Goal: Navigation & Orientation: Find specific page/section

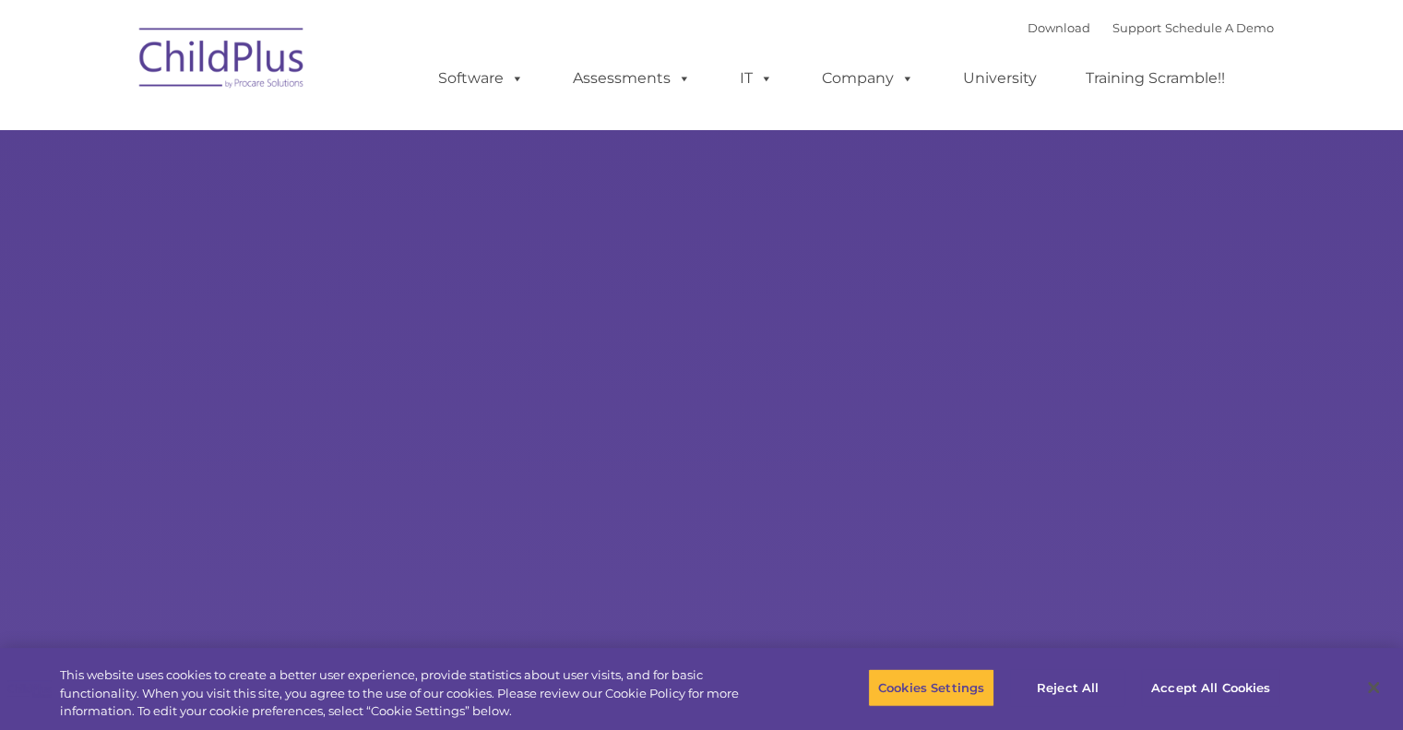
select select "MEDIUM"
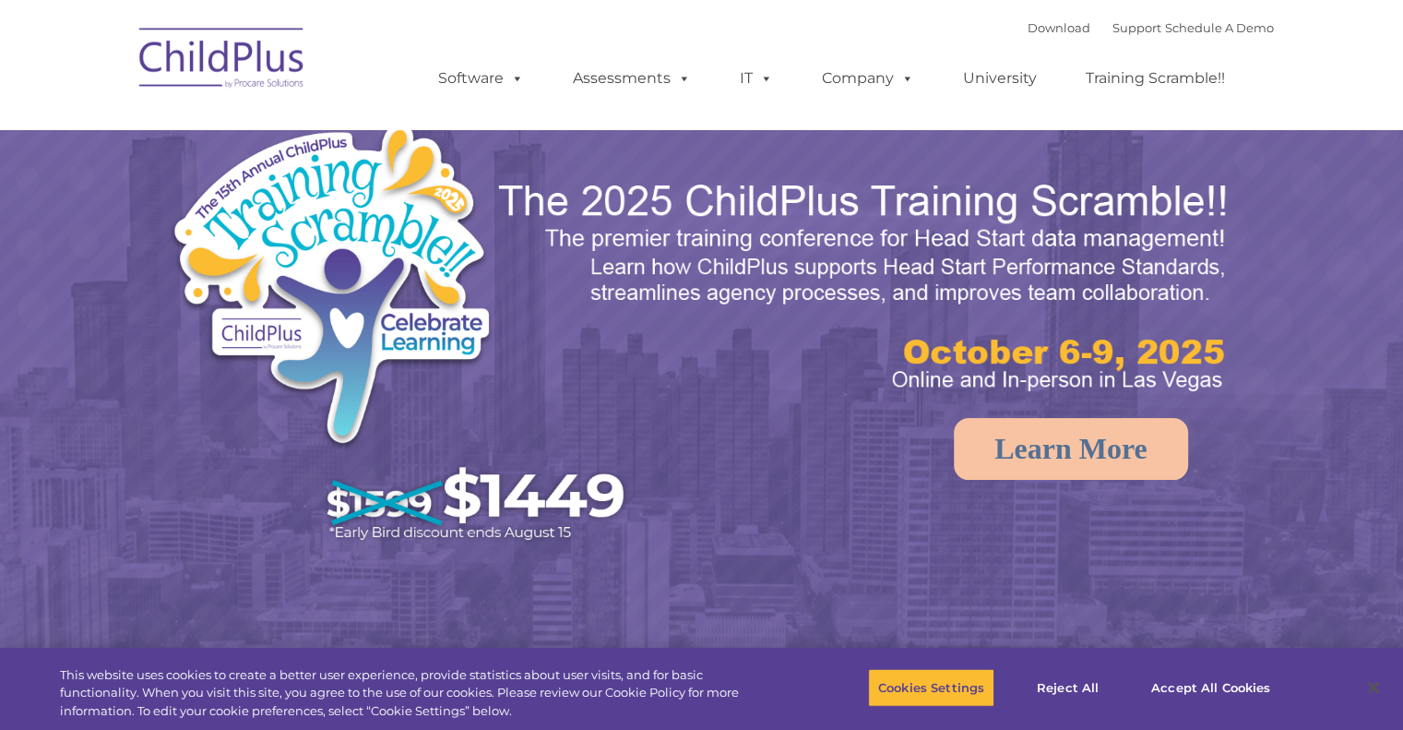
select select "MEDIUM"
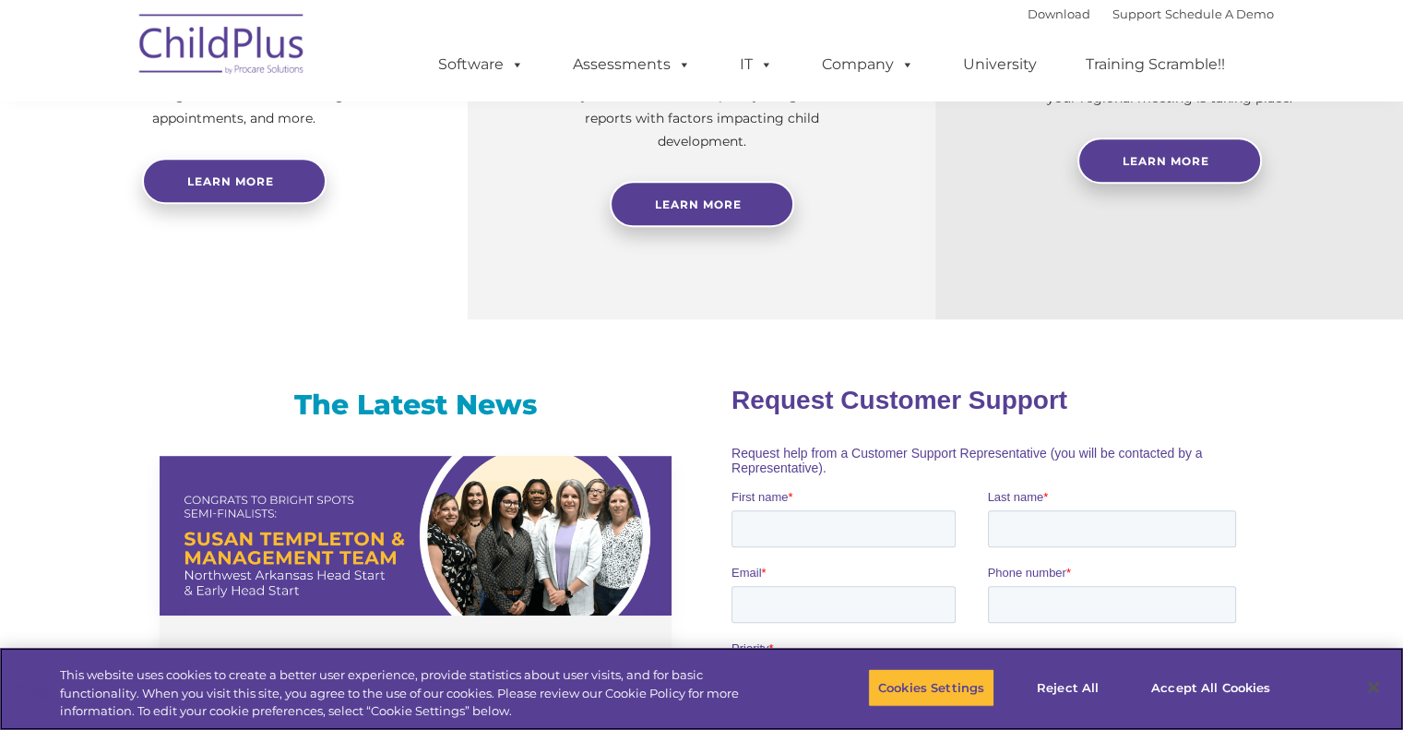
scroll to position [1015, 0]
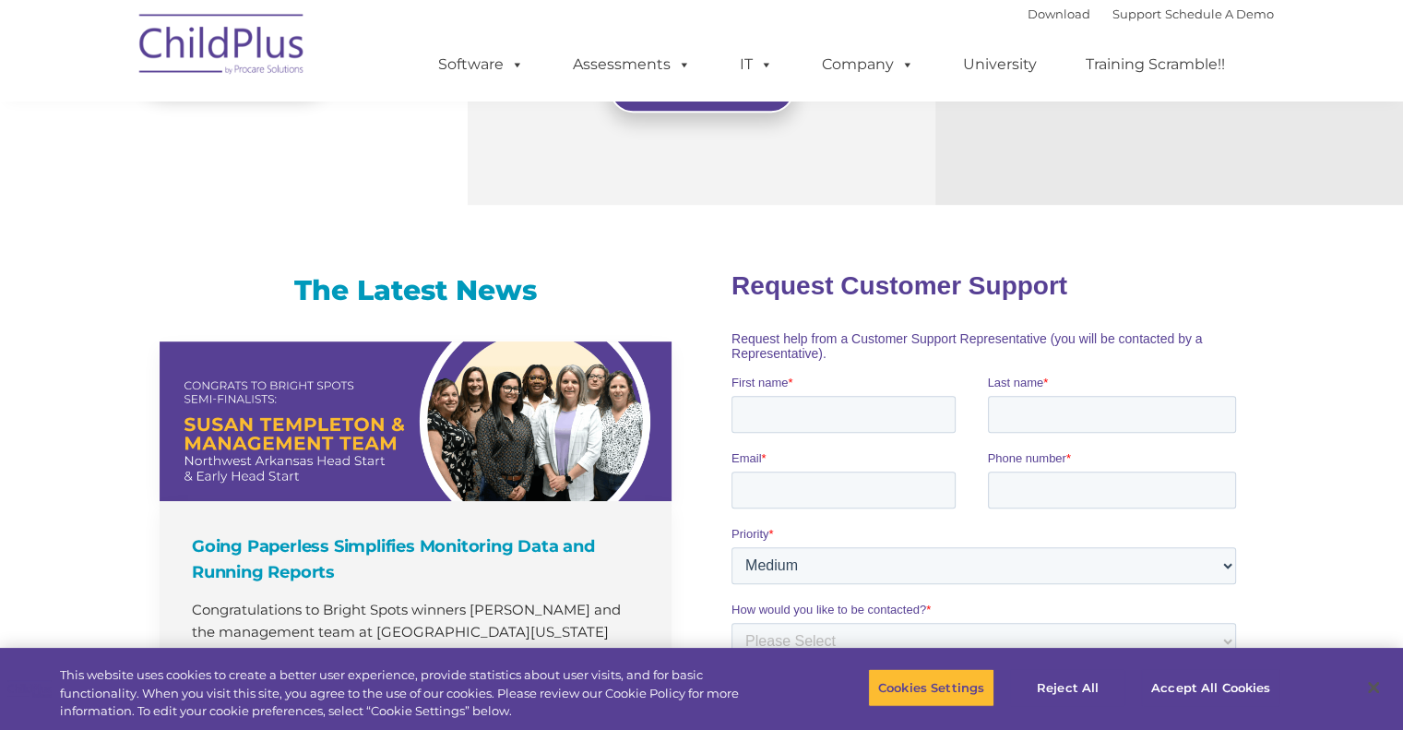
click at [253, 53] on img at bounding box center [222, 47] width 185 height 92
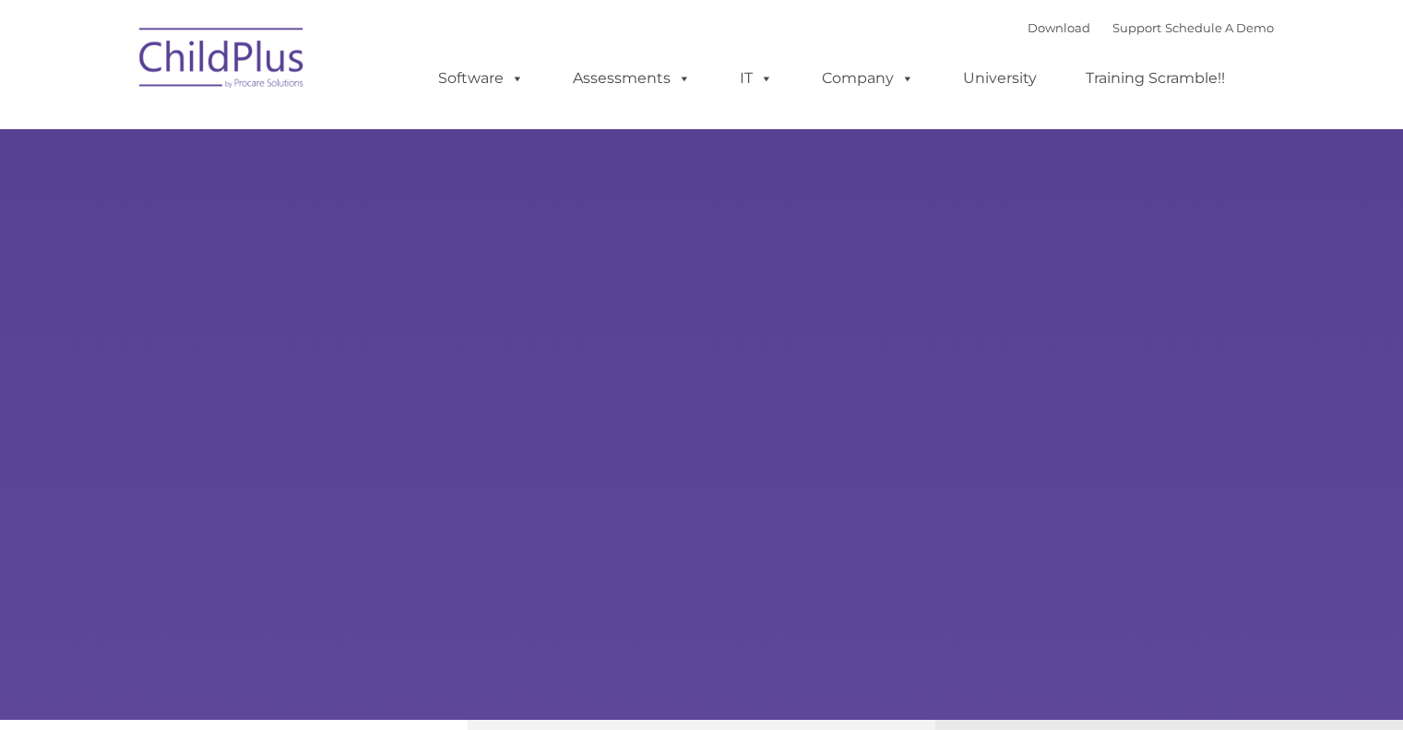
type input ""
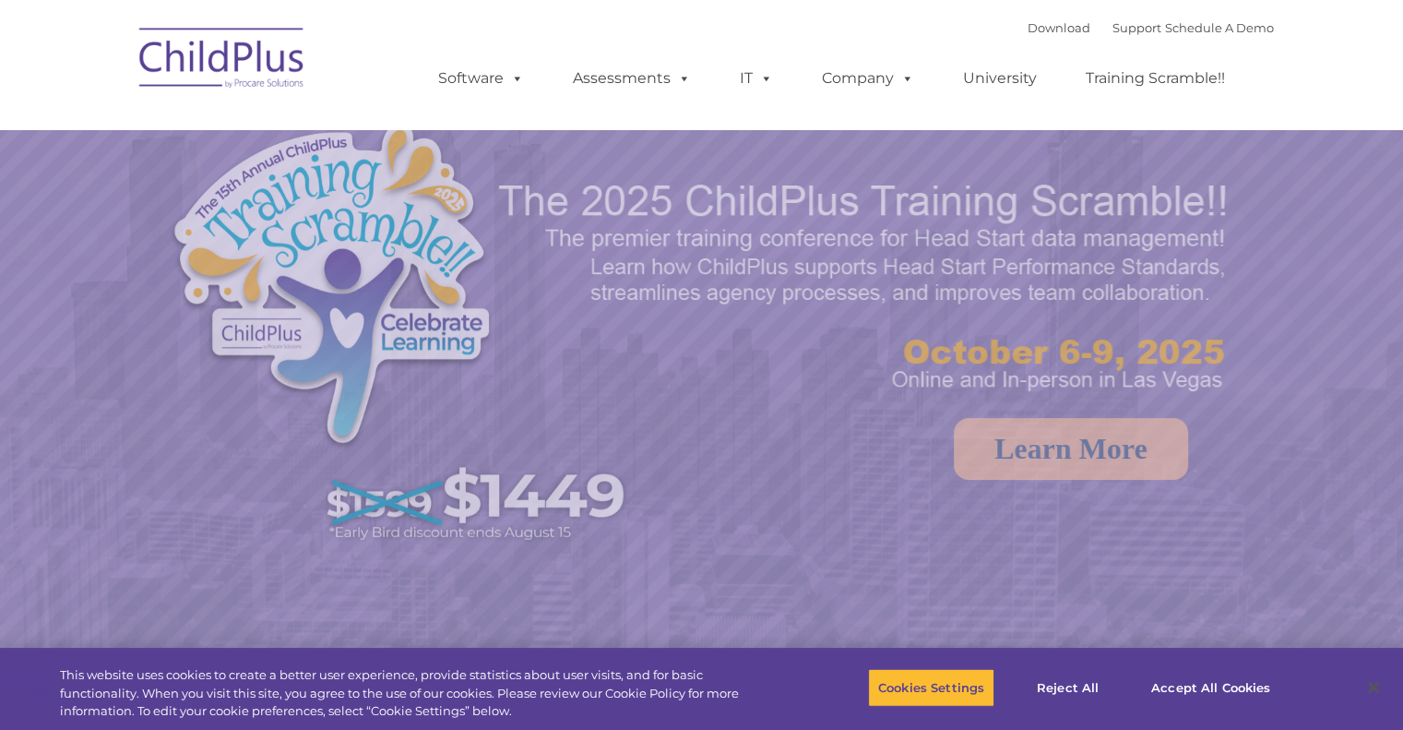
select select "MEDIUM"
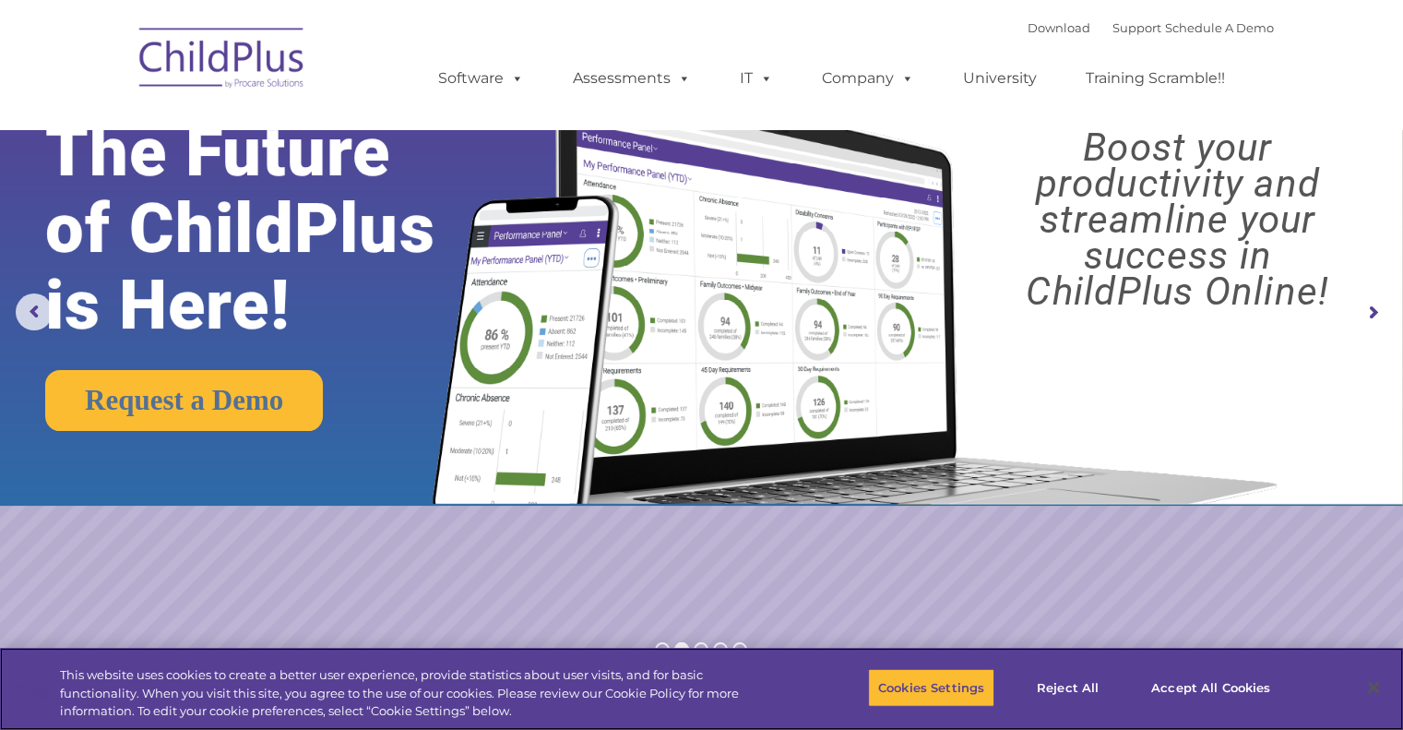
scroll to position [48, 0]
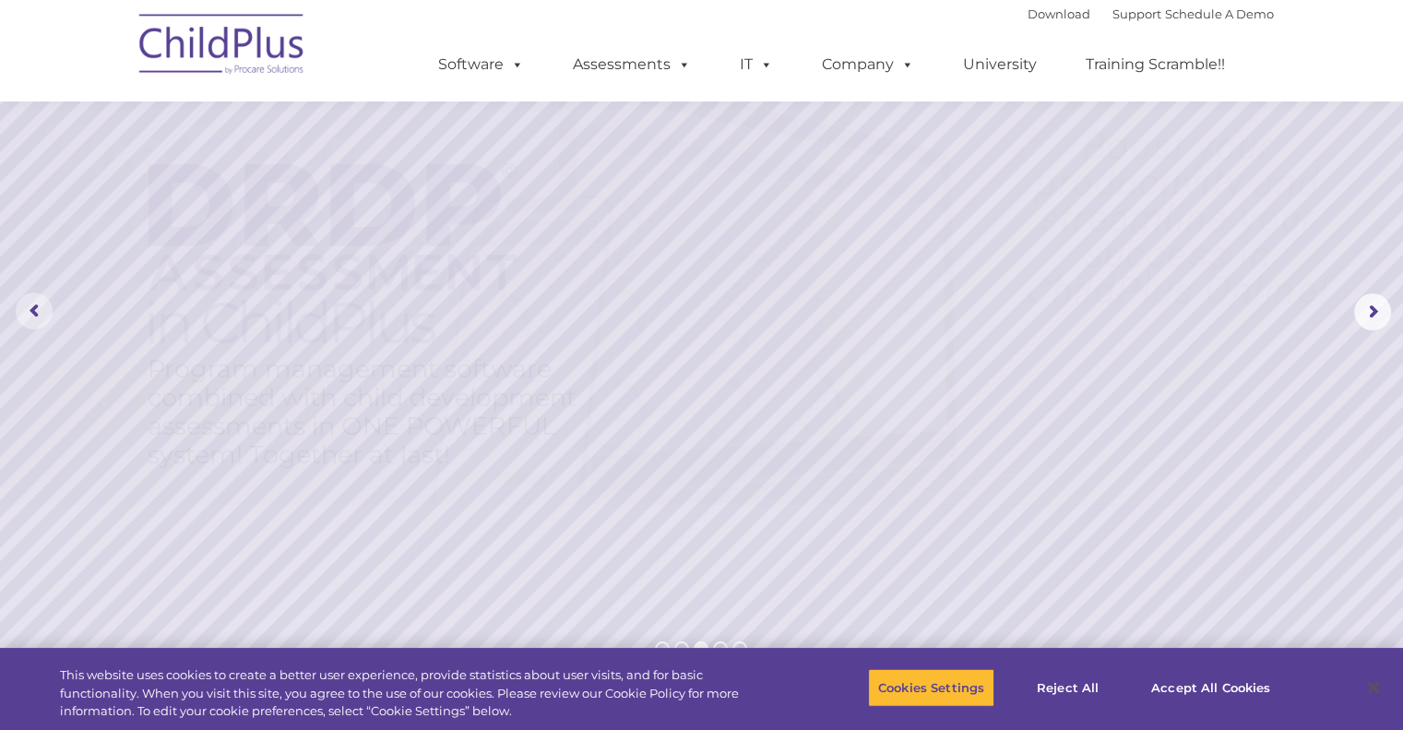
click at [30, 310] on rs-arrow at bounding box center [34, 311] width 37 height 37
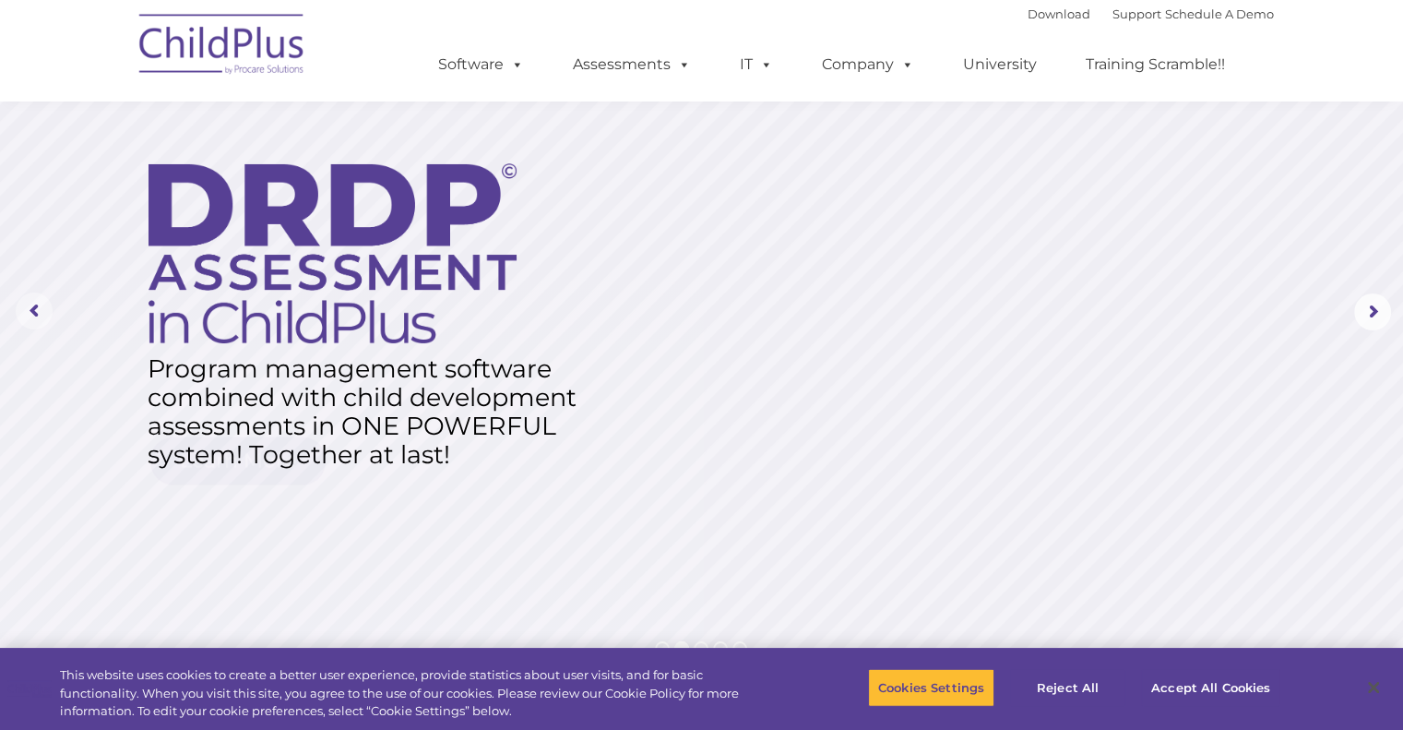
click at [30, 310] on rs-arrow at bounding box center [34, 311] width 37 height 37
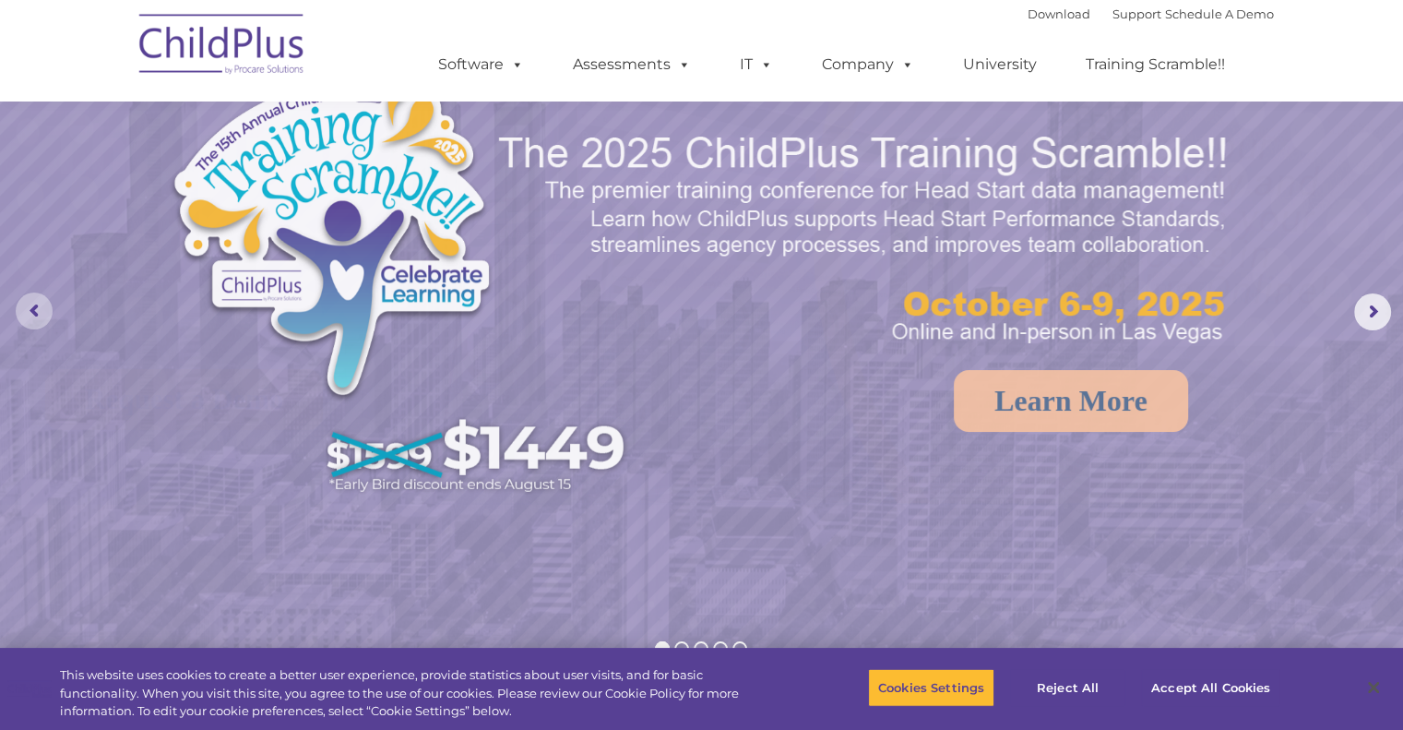
click at [30, 310] on rs-arrow at bounding box center [34, 311] width 37 height 37
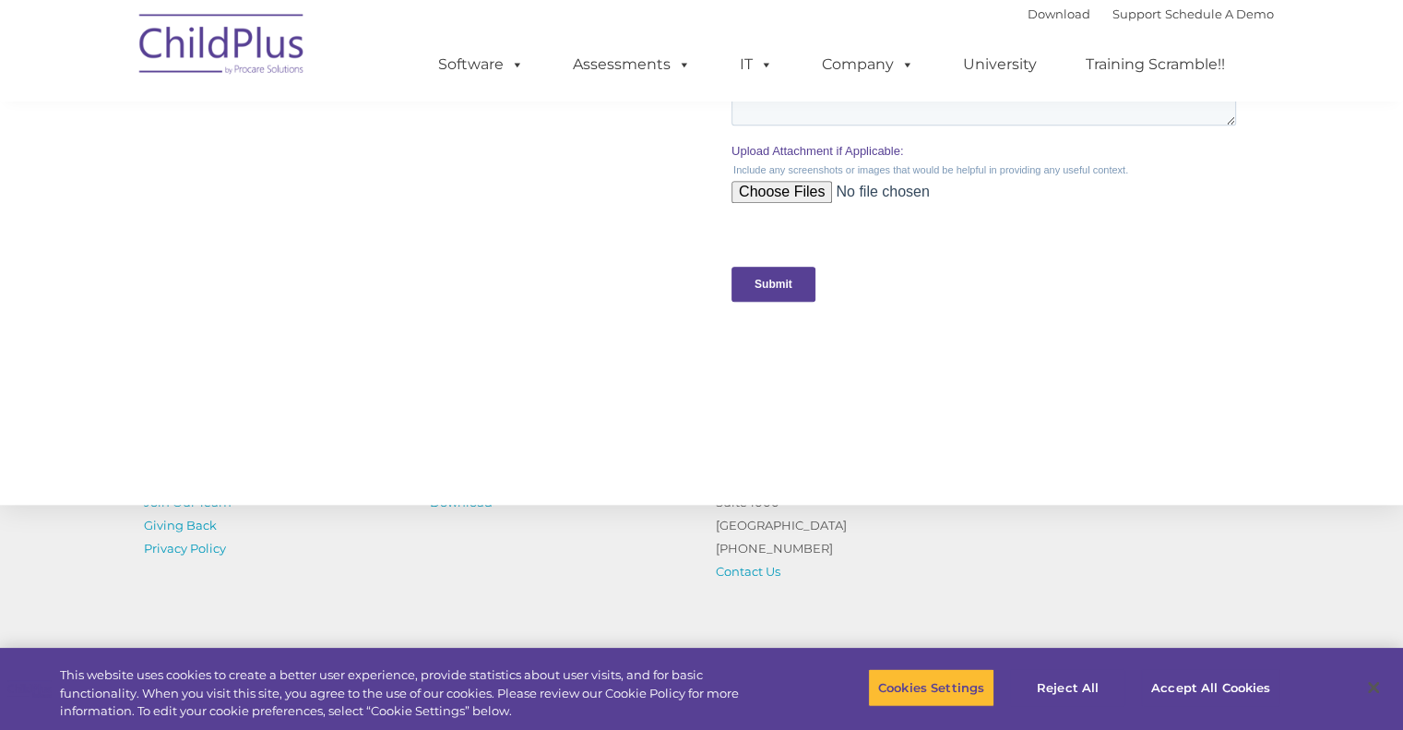
scroll to position [1987, 0]
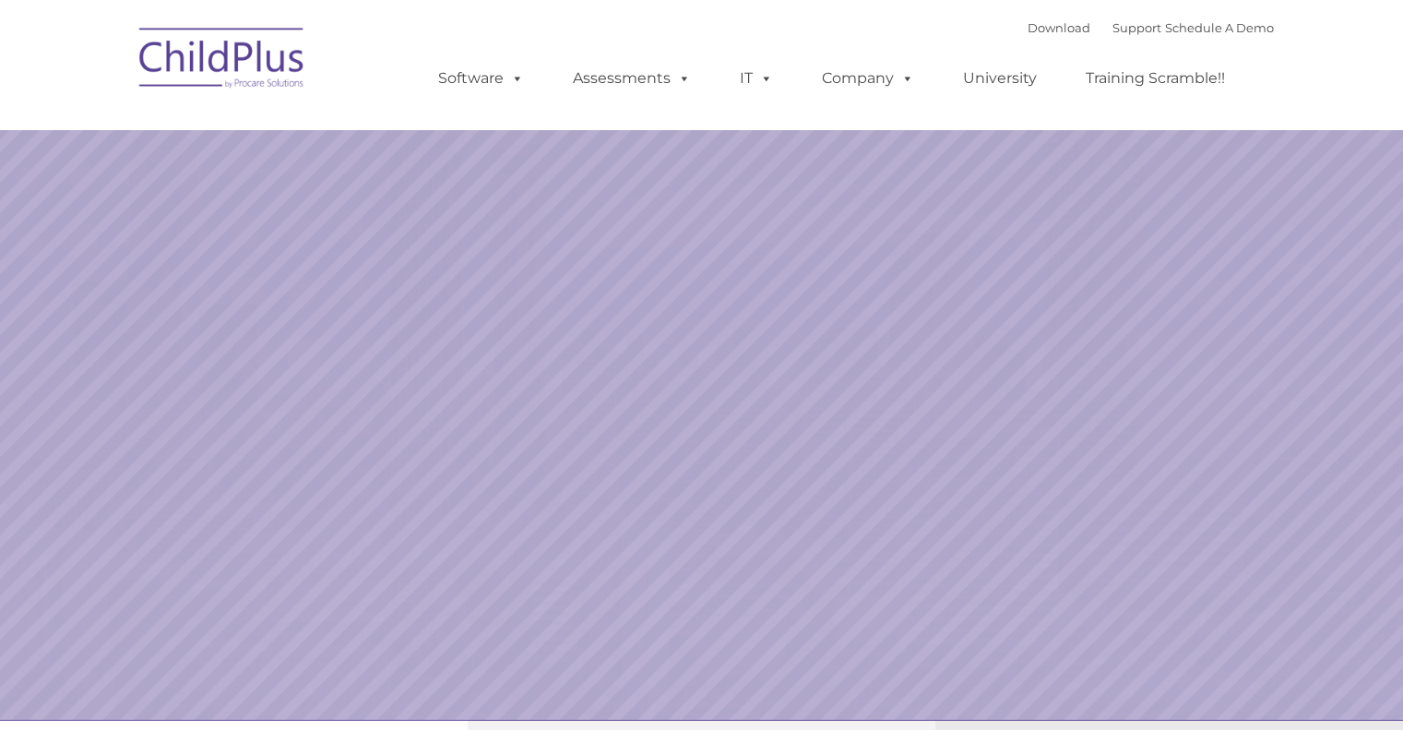
select select "MEDIUM"
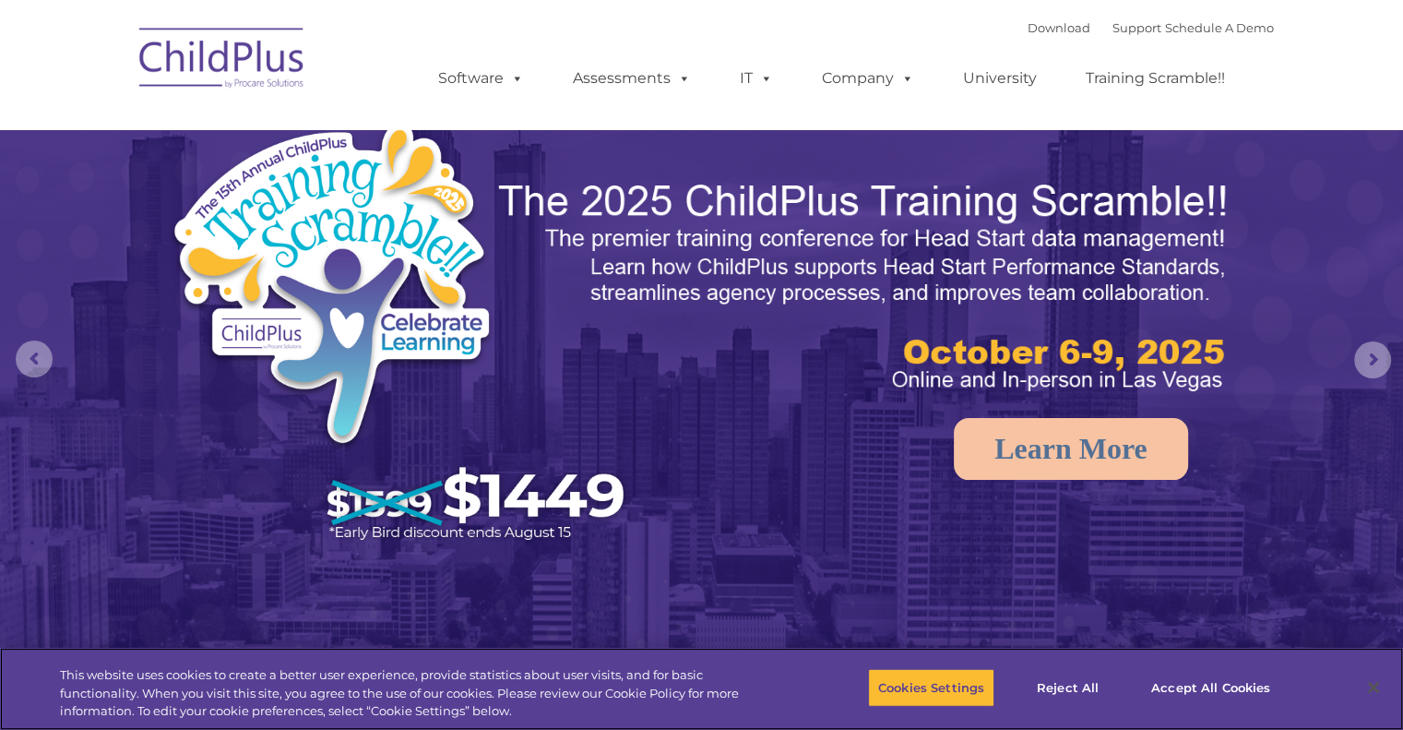
scroll to position [7, 0]
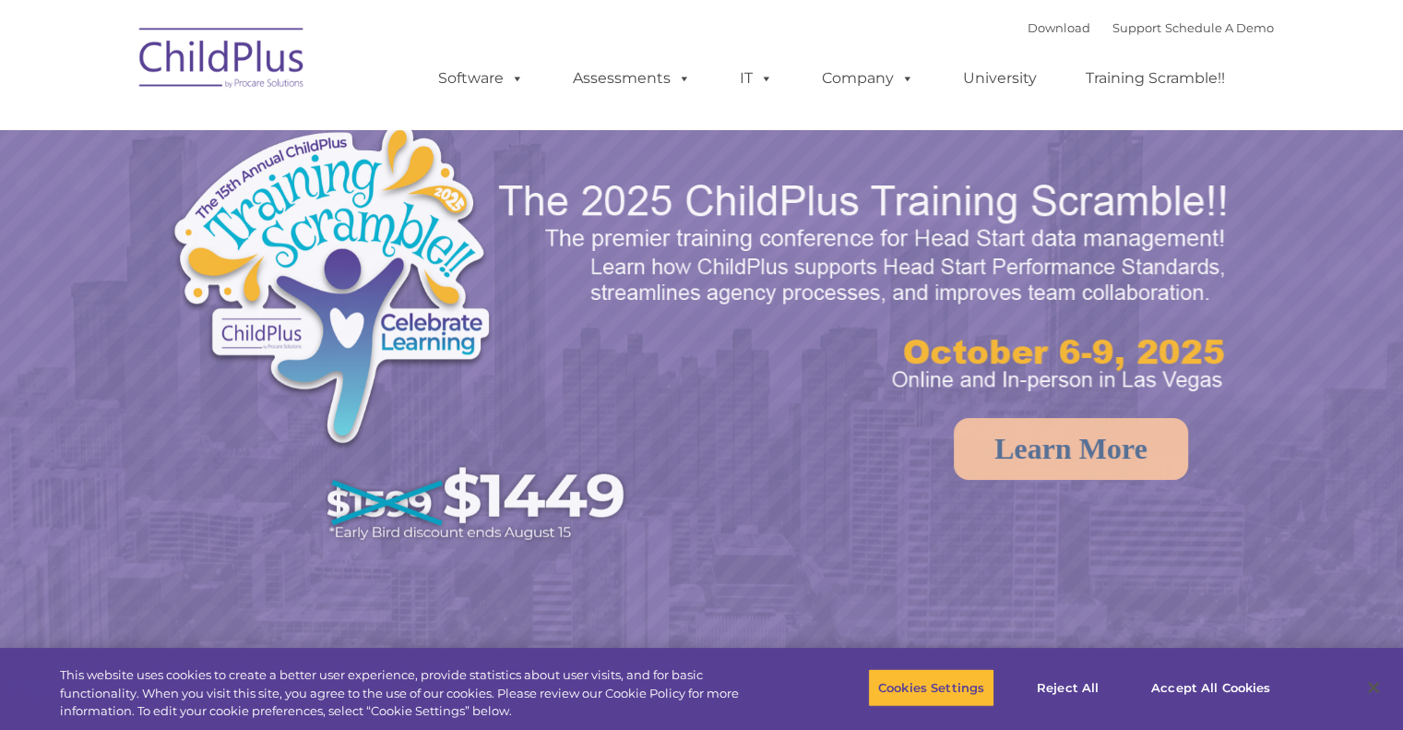
select select "MEDIUM"
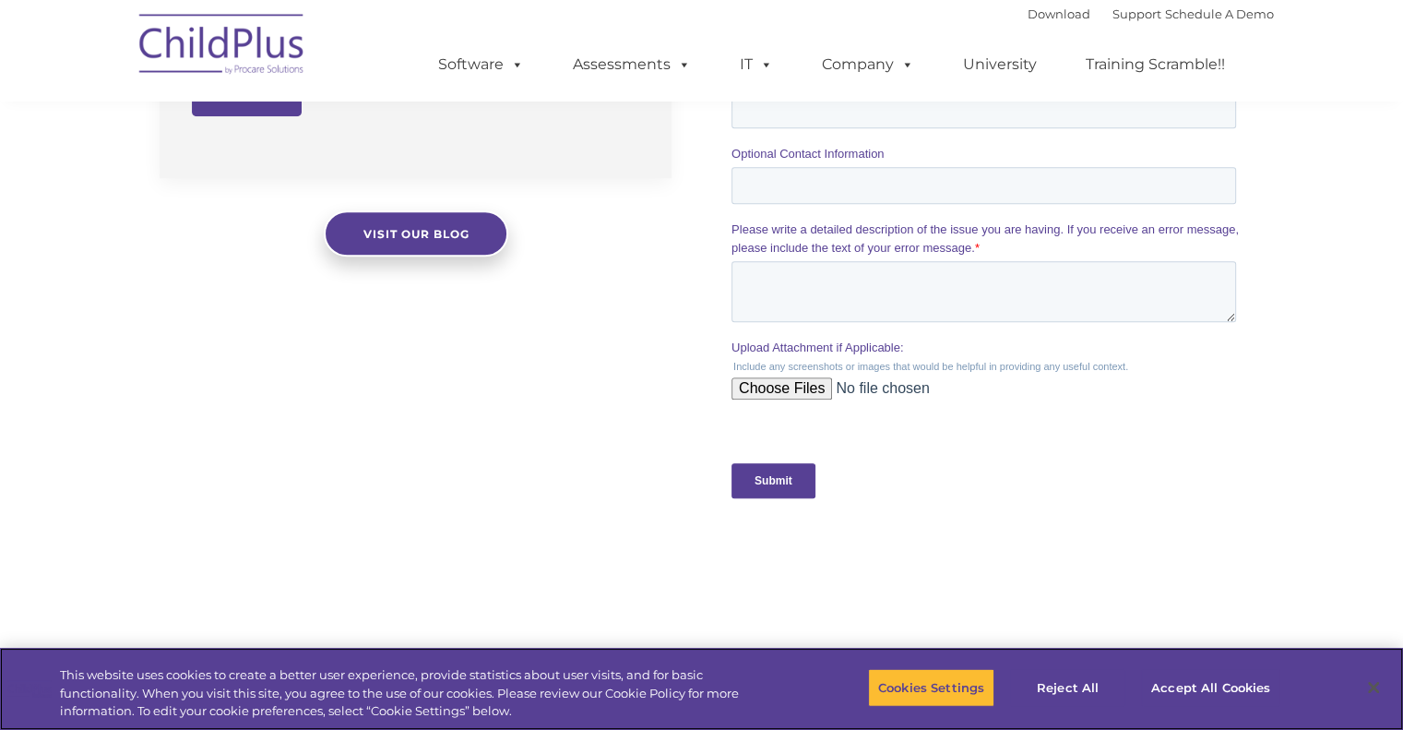
scroll to position [1987, 0]
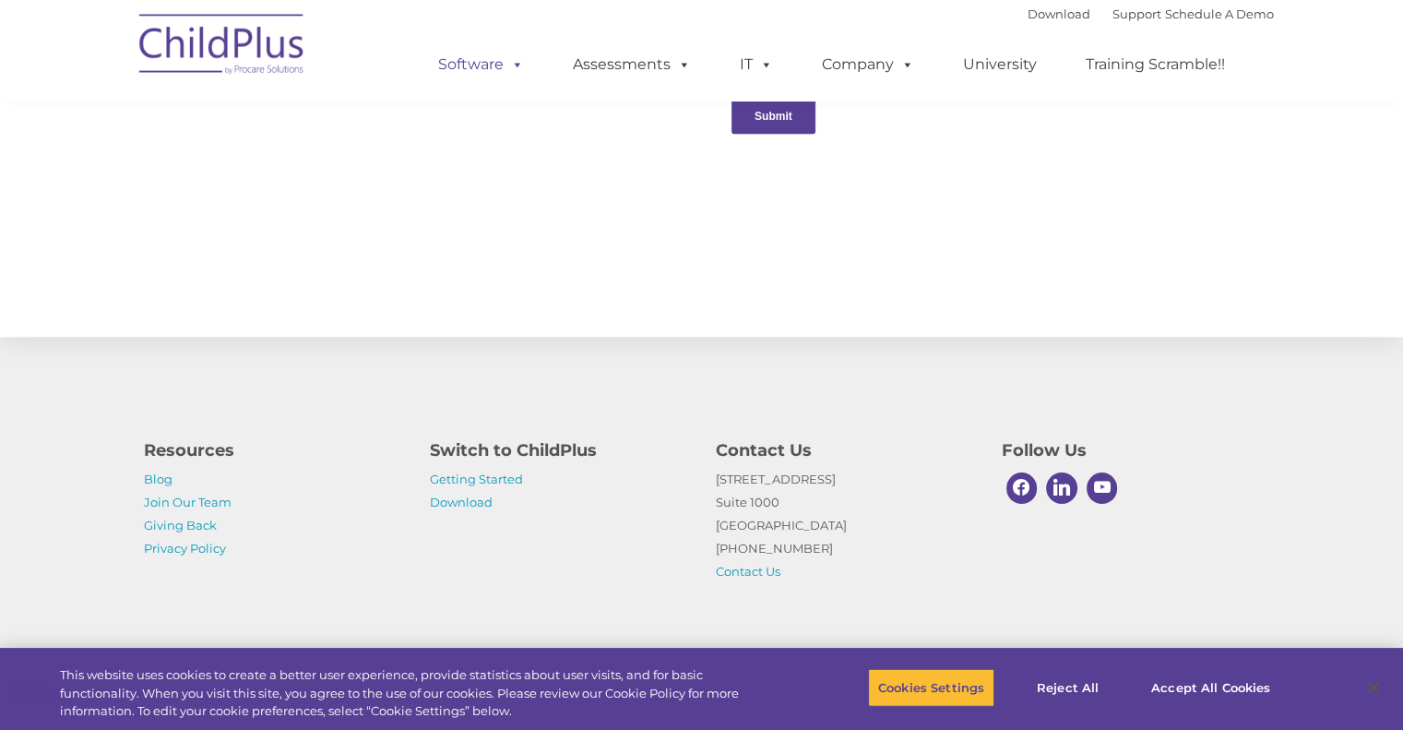
click at [518, 65] on span at bounding box center [514, 64] width 20 height 18
click at [495, 58] on link "Software" at bounding box center [481, 64] width 123 height 37
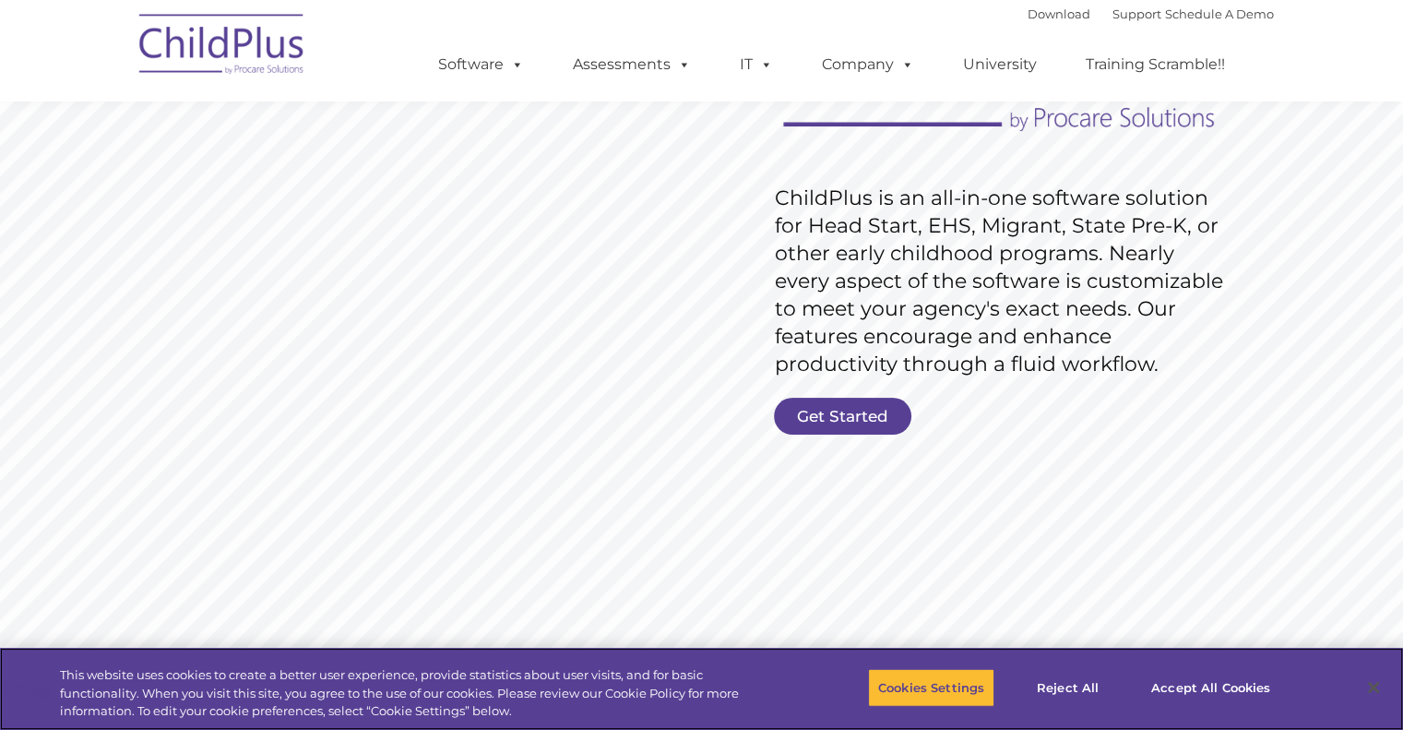
scroll to position [224, 0]
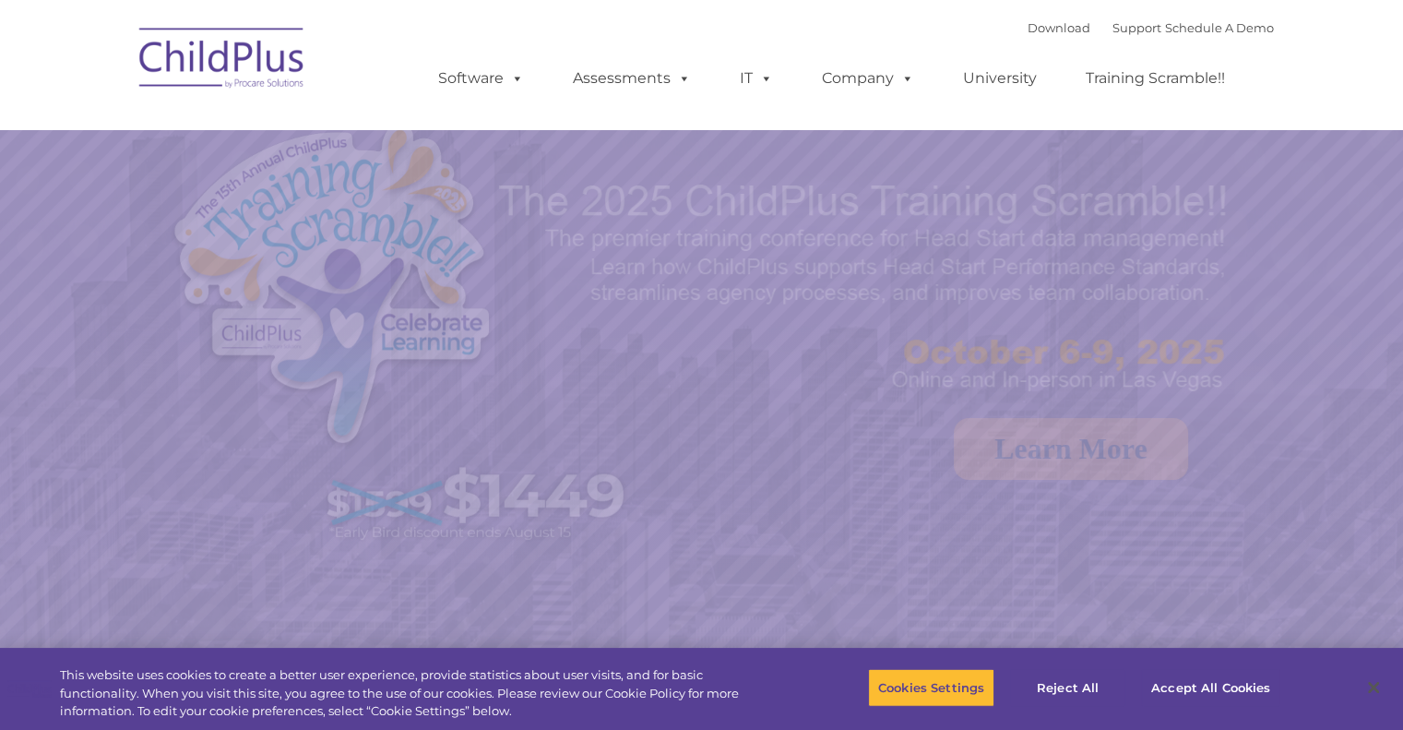
select select "MEDIUM"
